Goal: Ask a question

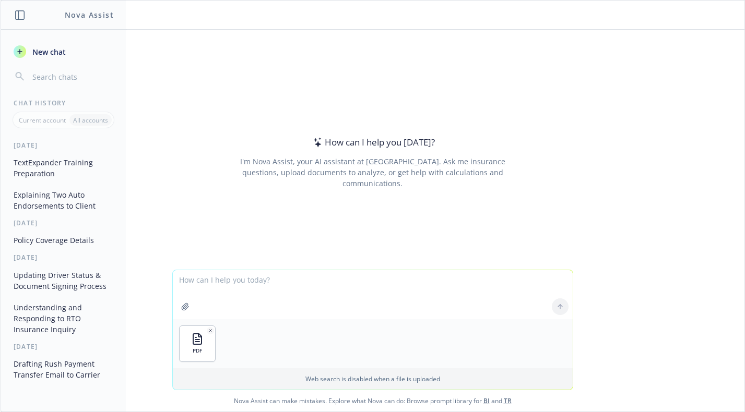
click at [683, 316] on div "PDF Web search is disabled when a file is uploaded Nova Assist can make mistake…" at bounding box center [373, 341] width 744 height 142
click at [358, 298] on textarea at bounding box center [373, 294] width 400 height 49
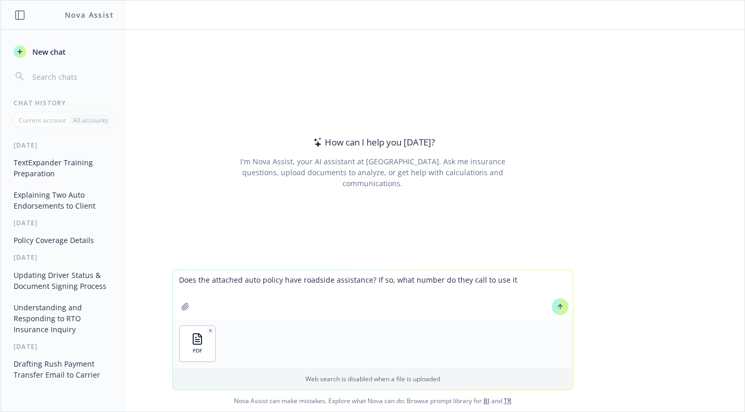
type textarea "Does the attached auto policy have roadside assistance? If so, what number do t…"
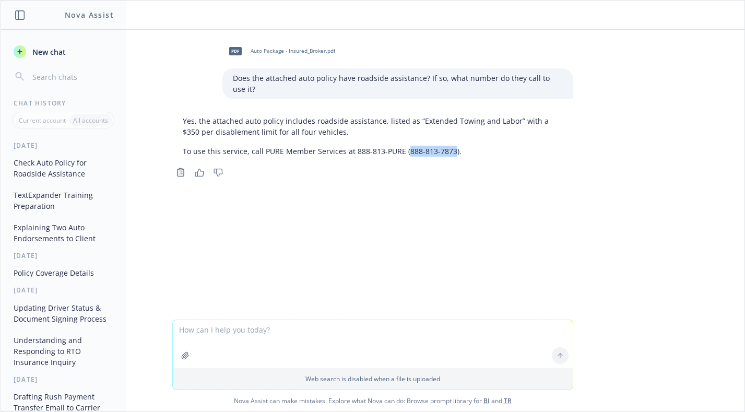
drag, startPoint x: 444, startPoint y: 152, endPoint x: 399, endPoint y: 152, distance: 44.9
click at [399, 152] on p "To use this service, call PURE Member Services at 888-813-PURE (888-813-7873)." at bounding box center [373, 151] width 380 height 11
copy p "[PHONE_NUMBER]"
drag, startPoint x: 674, startPoint y: 256, endPoint x: 619, endPoint y: 262, distance: 55.1
click at [673, 257] on div "pdf Auto Package - Insured_Broker.pdf Does the attached auto policy have roadsi…" at bounding box center [373, 175] width 744 height 290
